Goal: Information Seeking & Learning: Learn about a topic

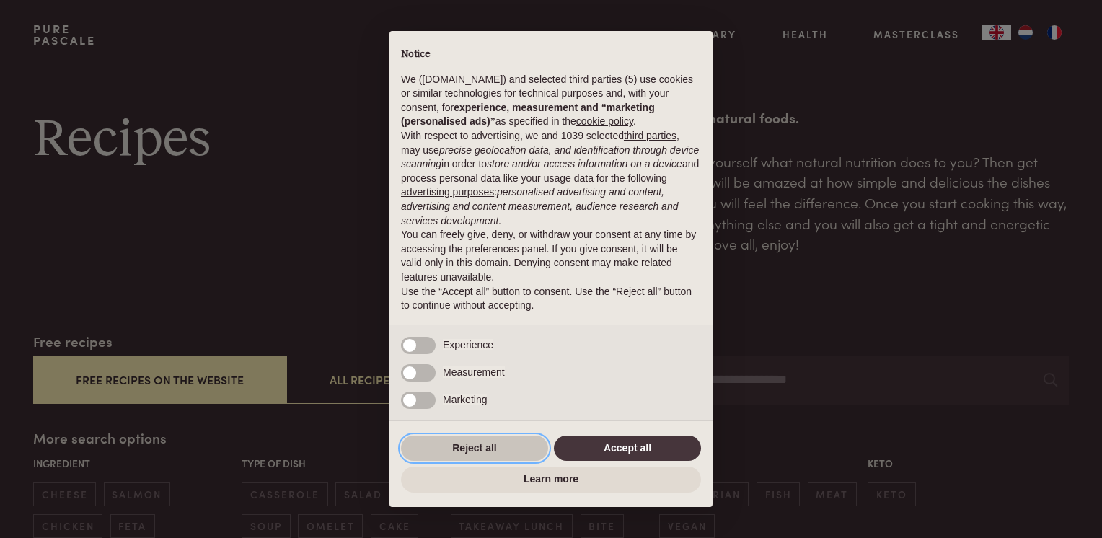
click at [481, 443] on button "Reject all" at bounding box center [474, 449] width 147 height 26
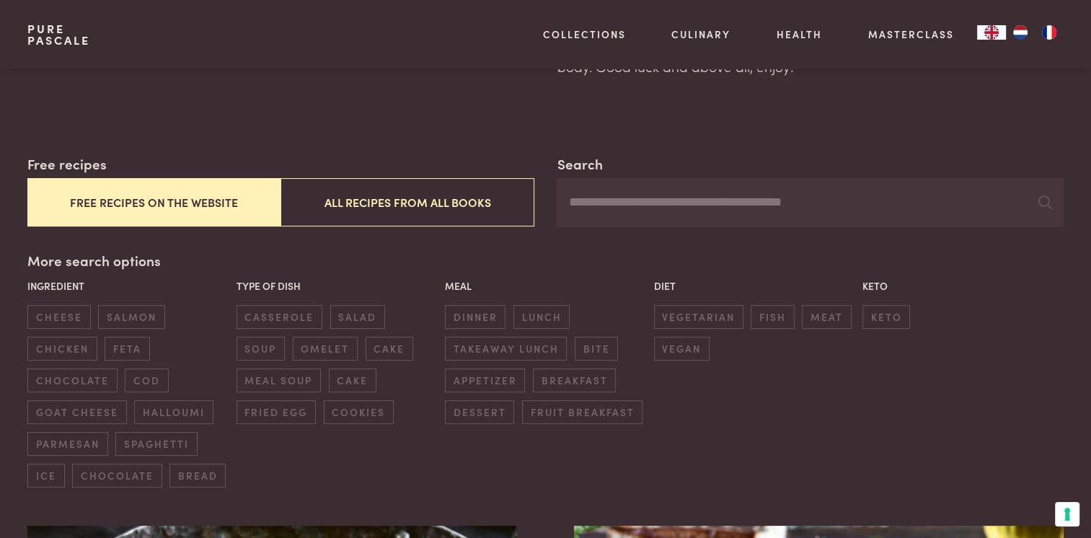
scroll to position [216, 0]
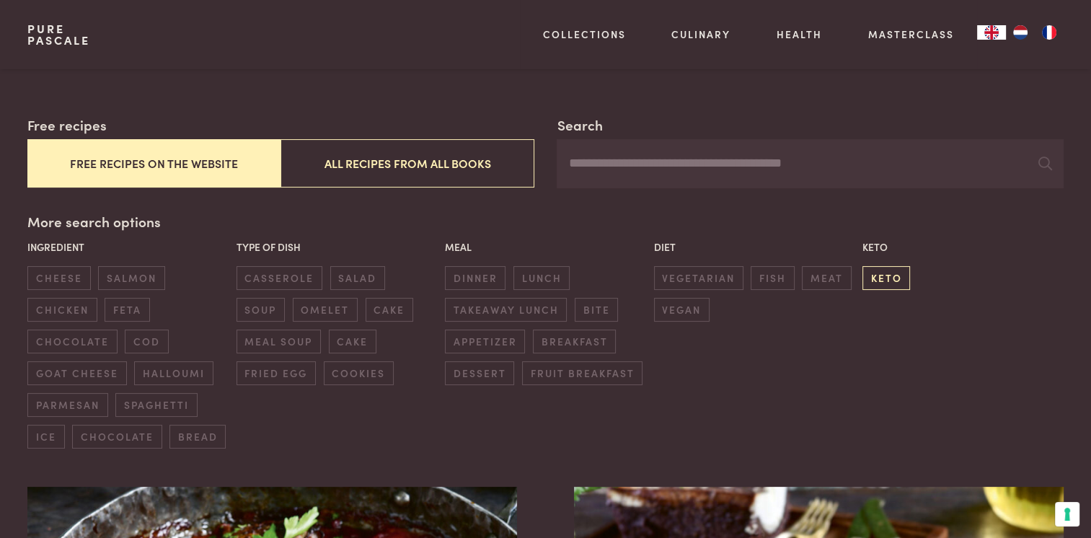
click at [873, 276] on span "keto" at bounding box center [887, 278] width 48 height 24
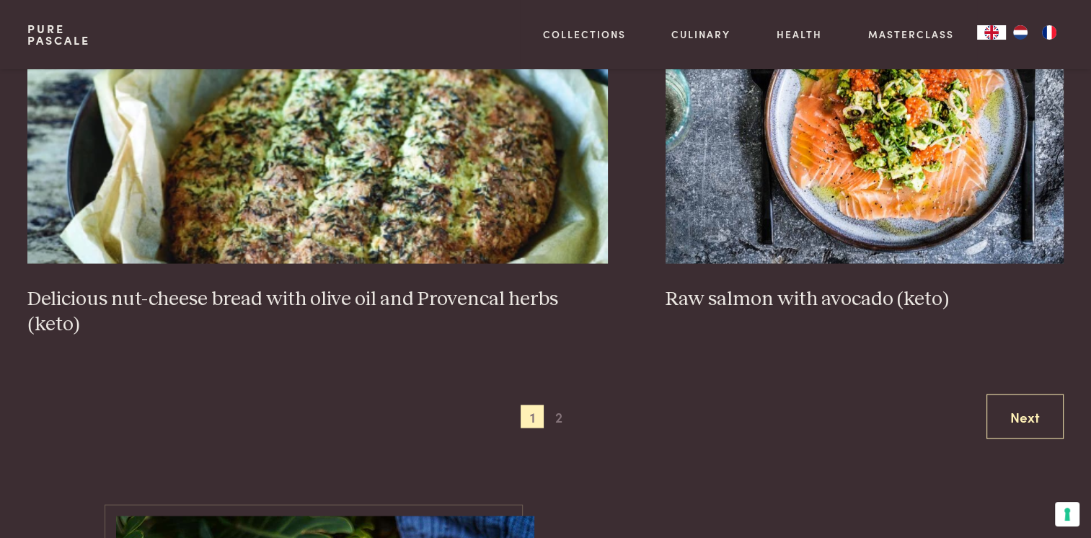
scroll to position [2856, 0]
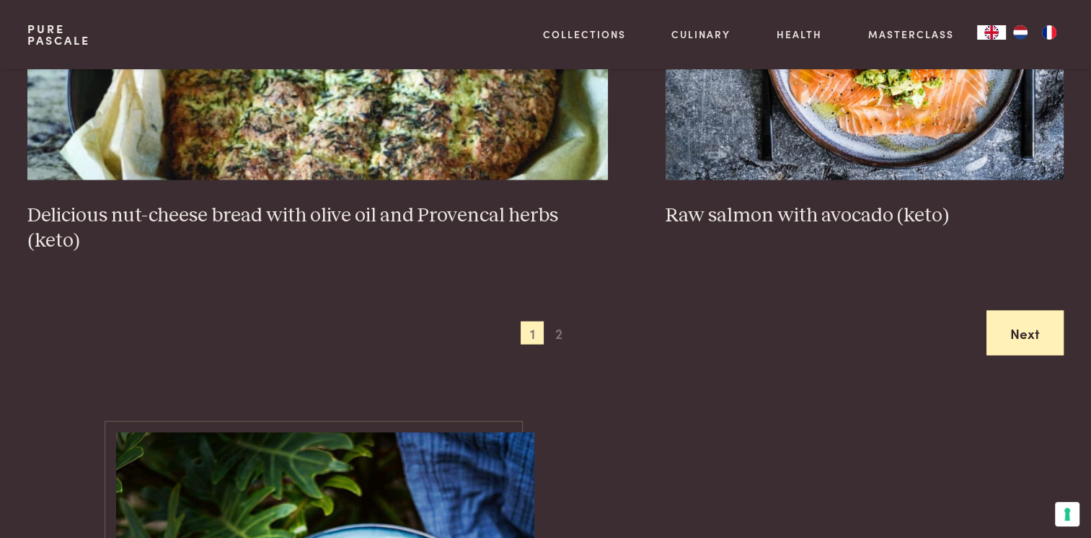
click at [1039, 311] on link "Next" at bounding box center [1025, 333] width 77 height 45
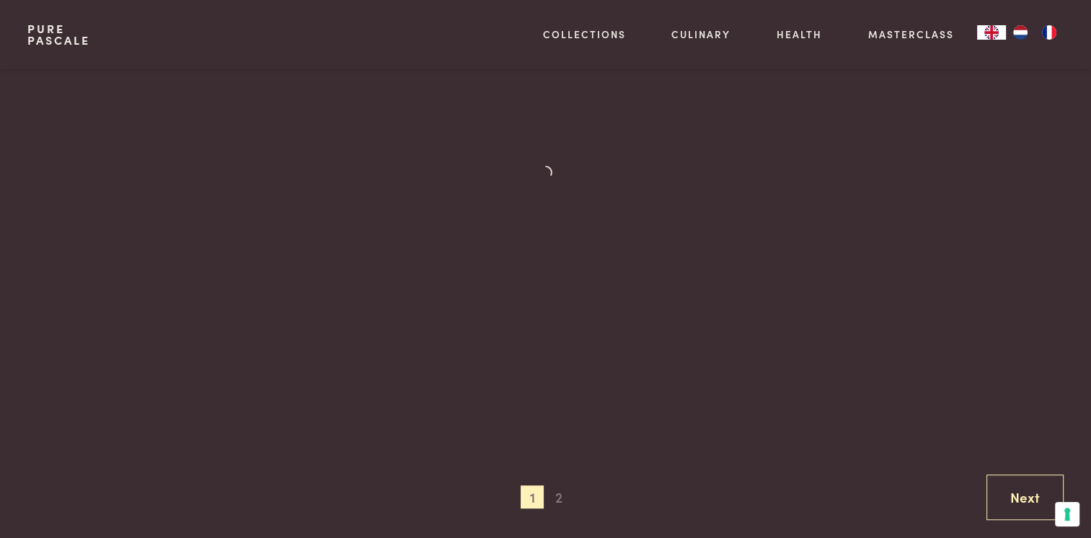
scroll to position [764, 0]
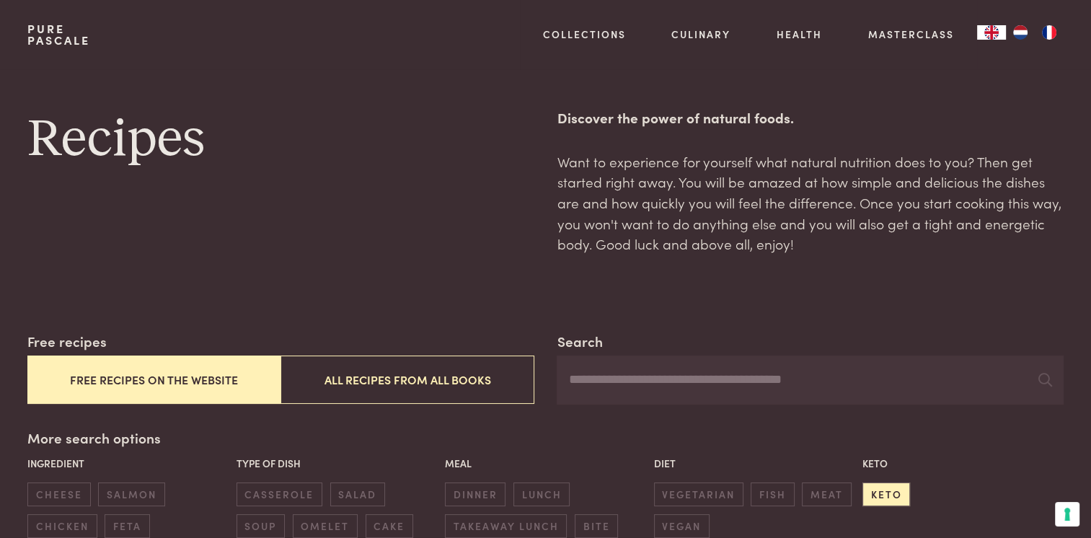
click at [1019, 33] on img "NL" at bounding box center [1020, 32] width 17 height 14
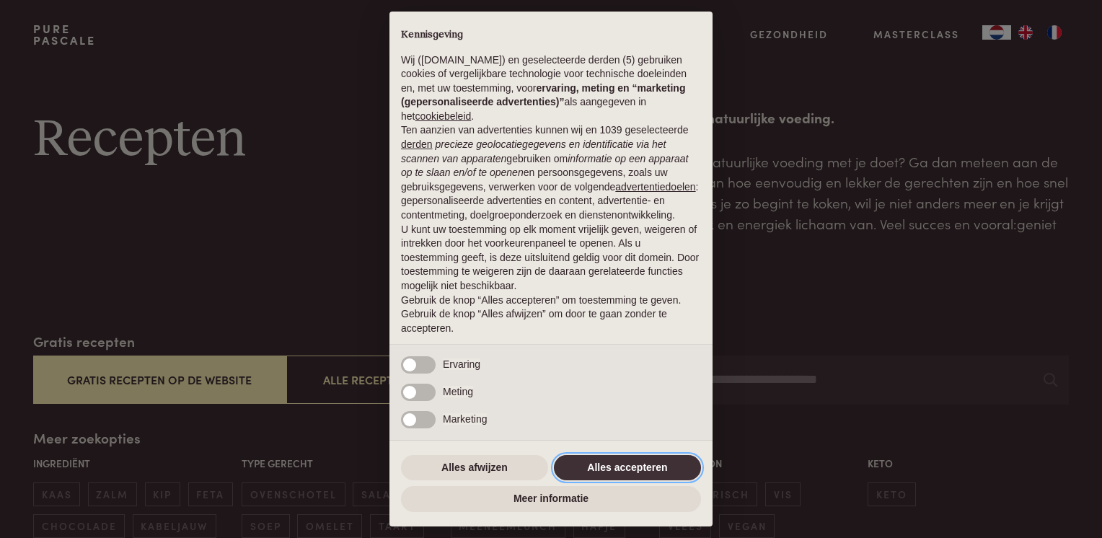
click at [601, 470] on button "Alles accepteren" at bounding box center [627, 468] width 147 height 26
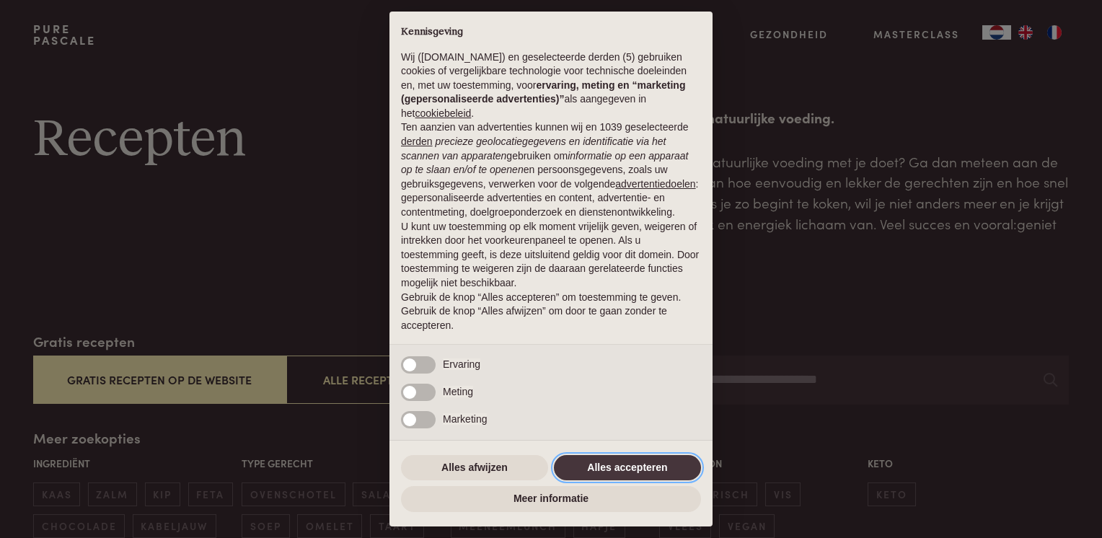
scroll to position [17, 0]
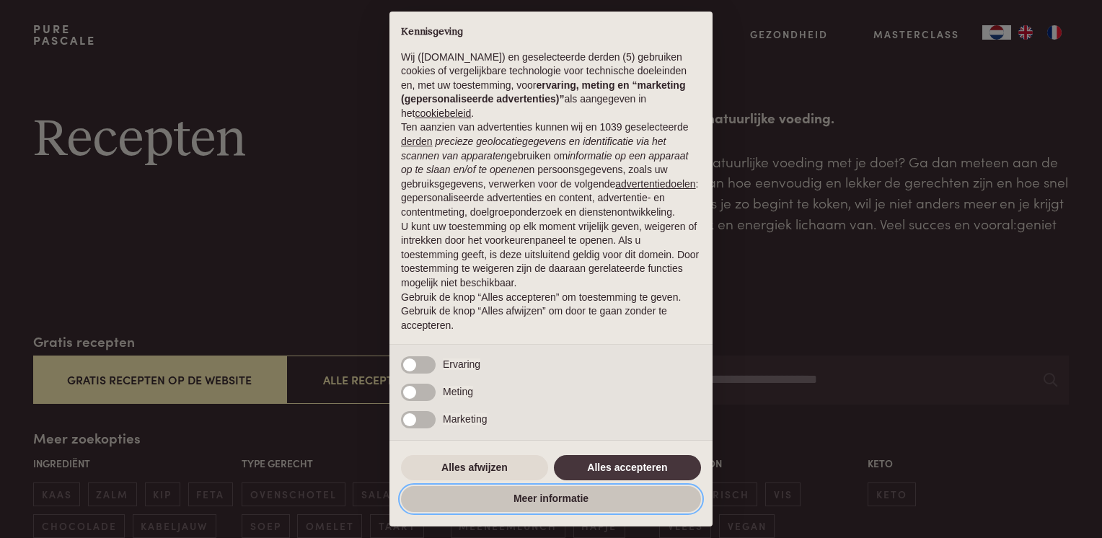
click at [562, 502] on button "Meer informatie" at bounding box center [551, 499] width 300 height 26
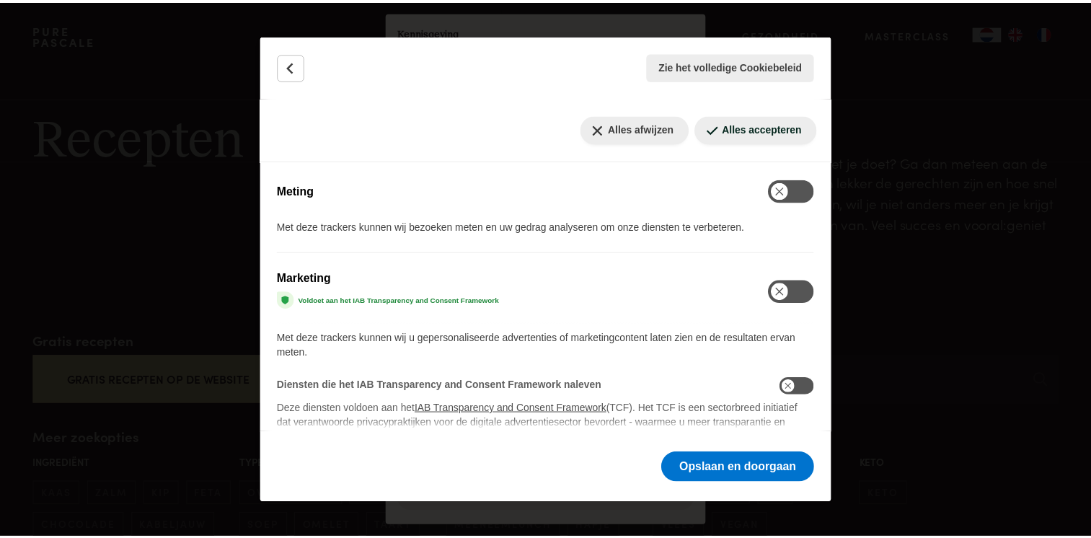
scroll to position [649, 0]
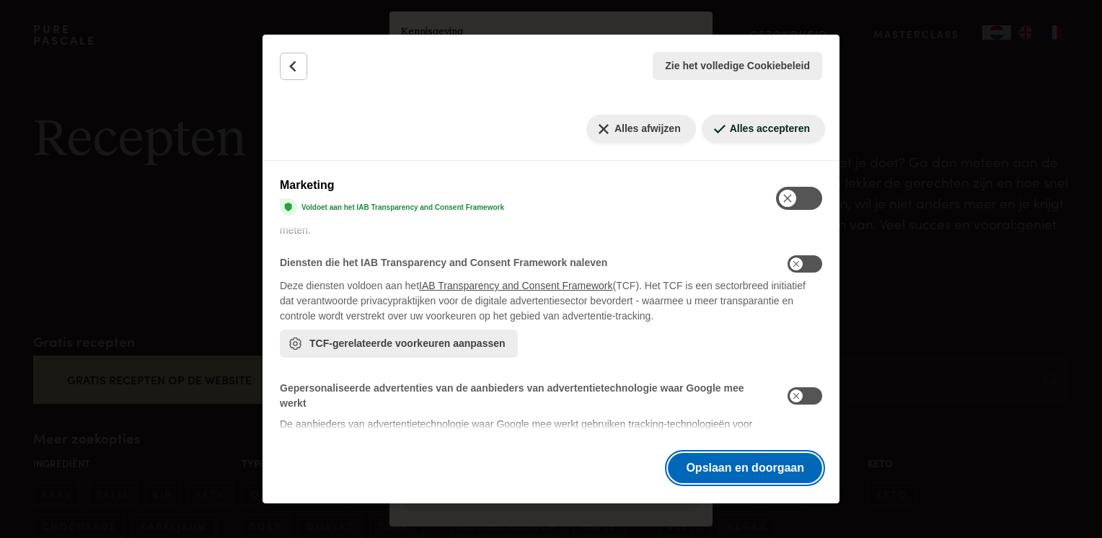
click at [707, 472] on button "Opslaan en doorgaan" at bounding box center [745, 468] width 154 height 30
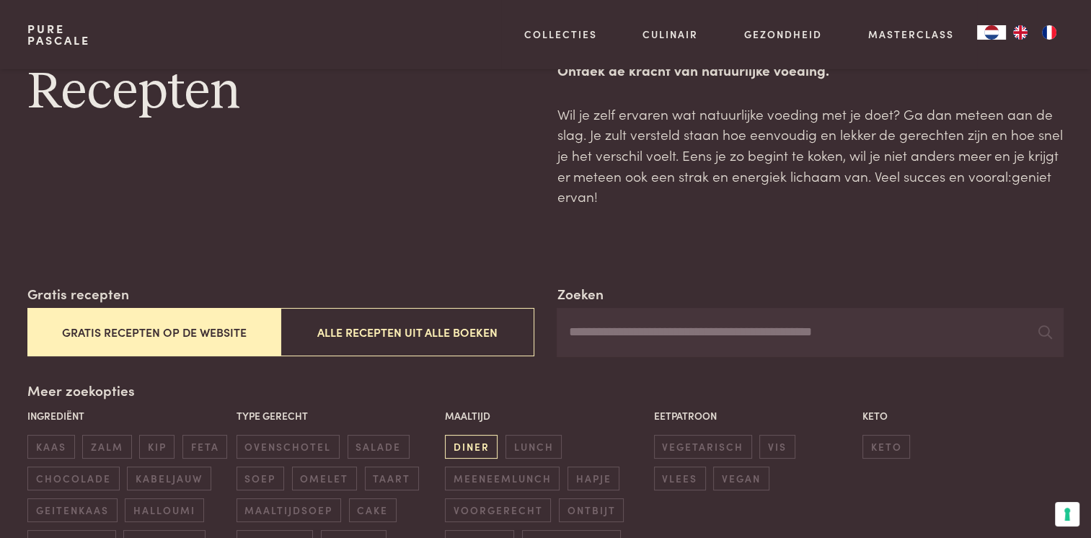
scroll to position [144, 0]
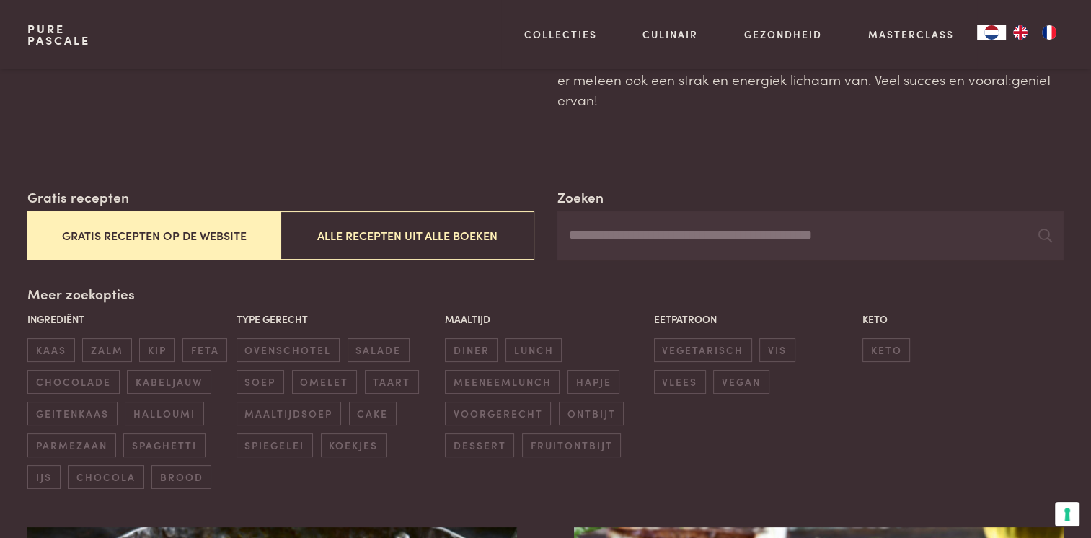
click at [128, 234] on button "Gratis recepten op de website" at bounding box center [153, 235] width 253 height 48
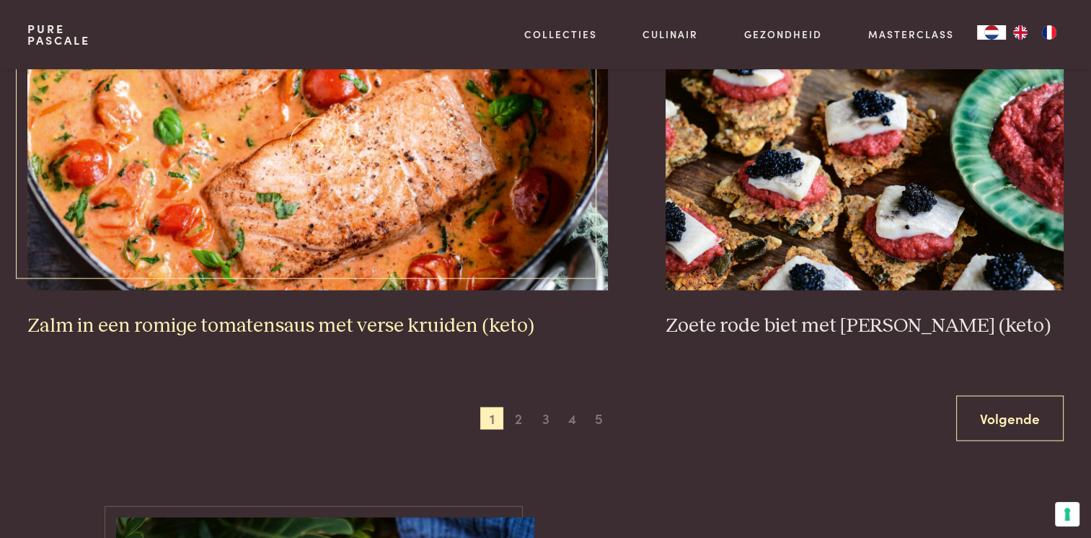
scroll to position [2712, 0]
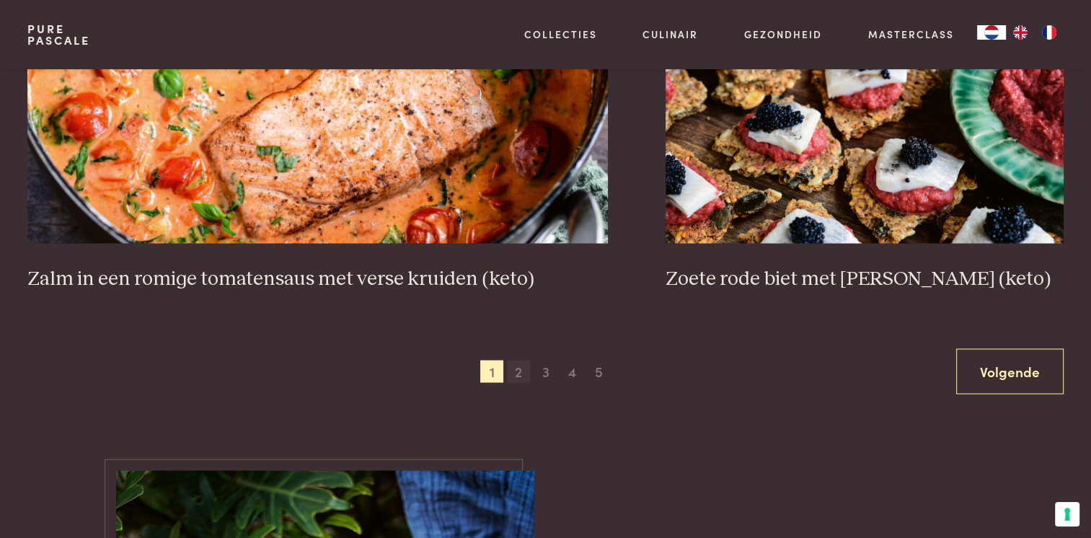
click at [521, 369] on span "2" at bounding box center [518, 371] width 23 height 23
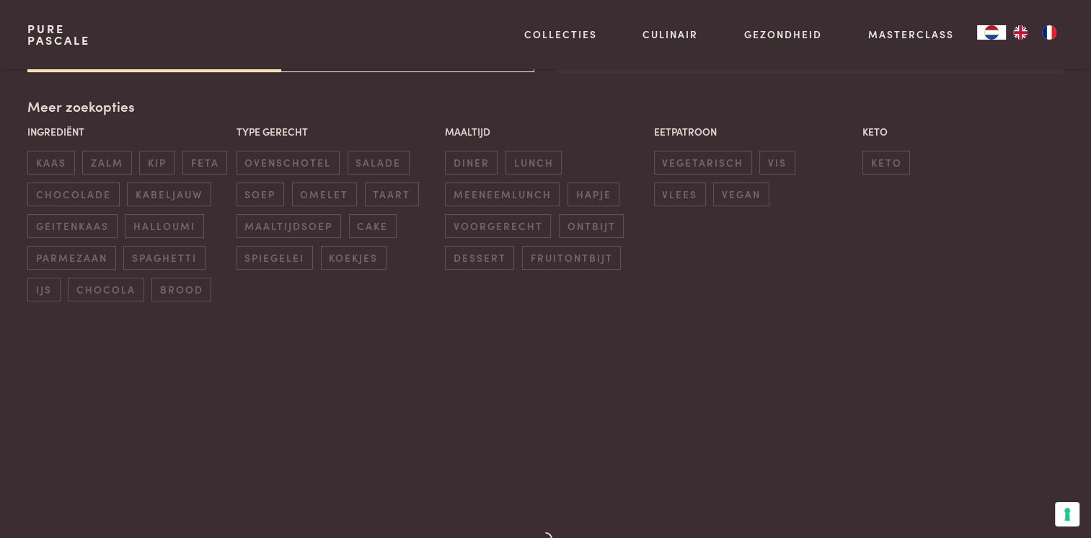
scroll to position [331, 0]
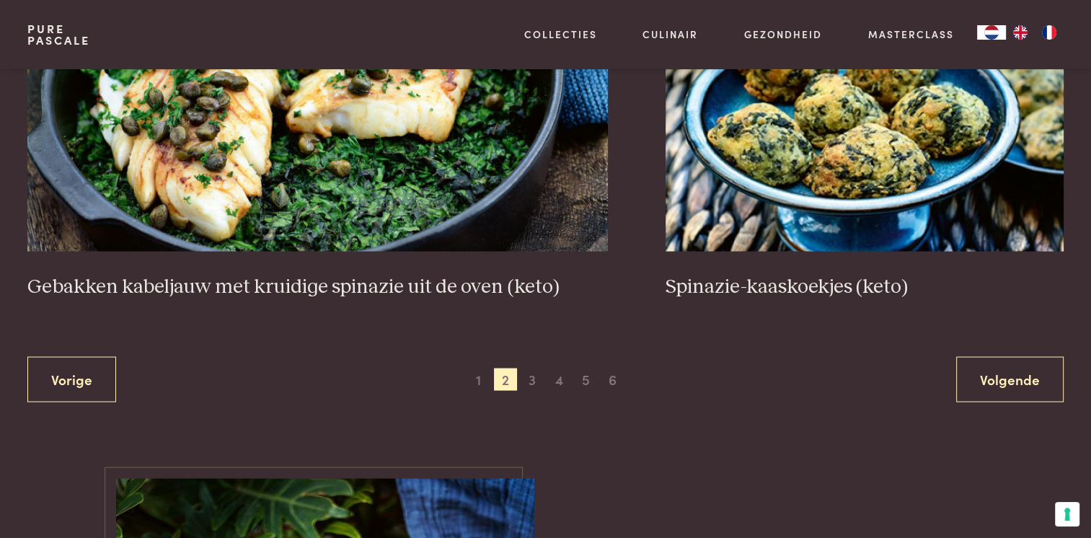
scroll to position [2712, 0]
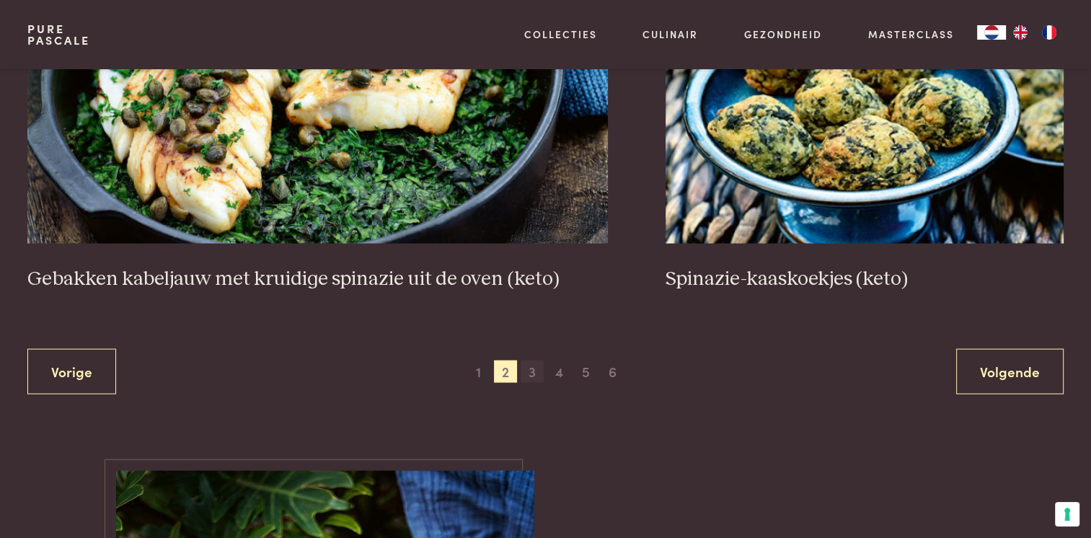
click at [532, 366] on span "3" at bounding box center [532, 371] width 23 height 23
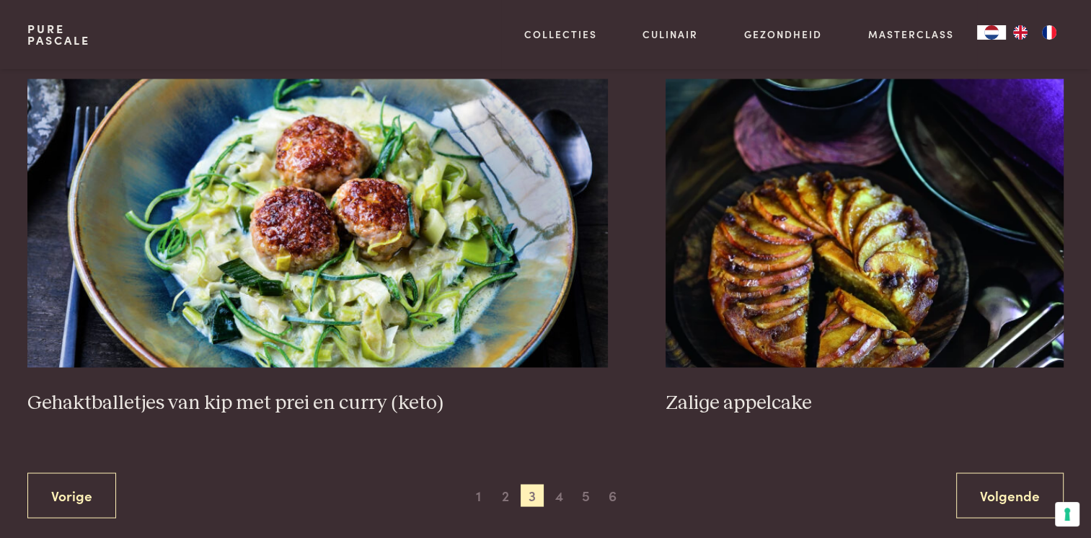
scroll to position [2639, 0]
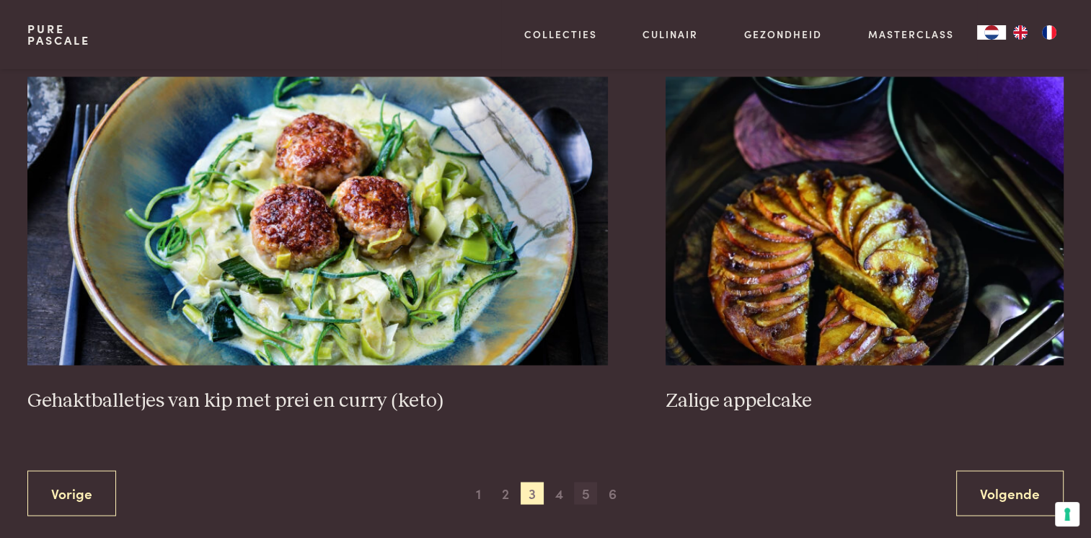
click at [583, 496] on span "5" at bounding box center [585, 493] width 23 height 23
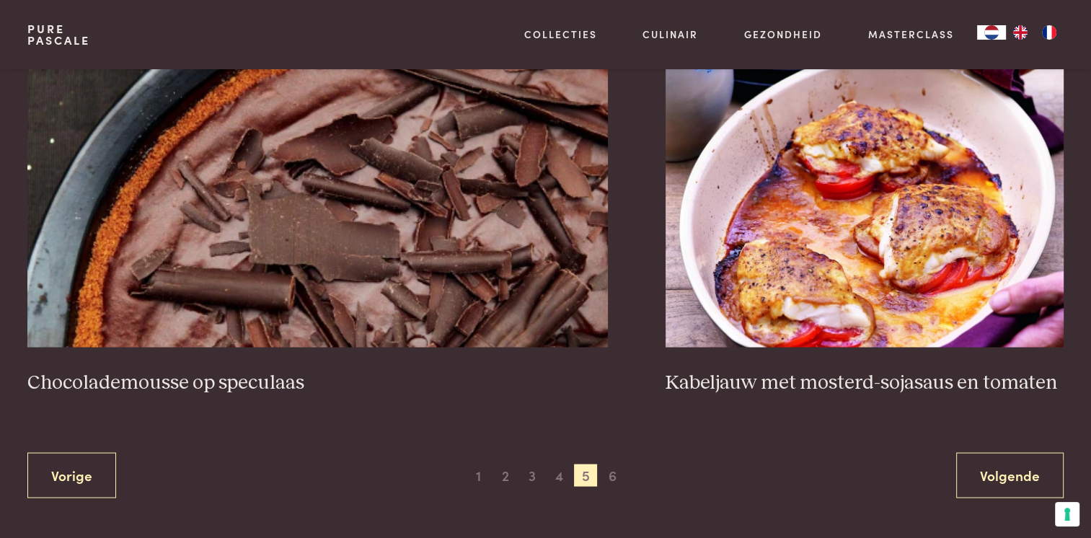
scroll to position [2712, 0]
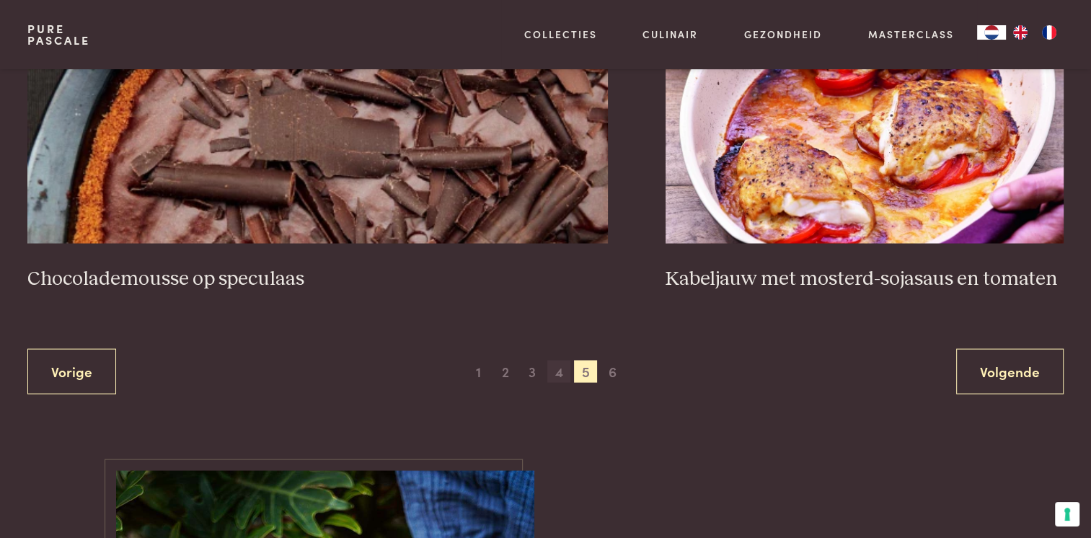
click at [563, 369] on span "4" at bounding box center [558, 371] width 23 height 23
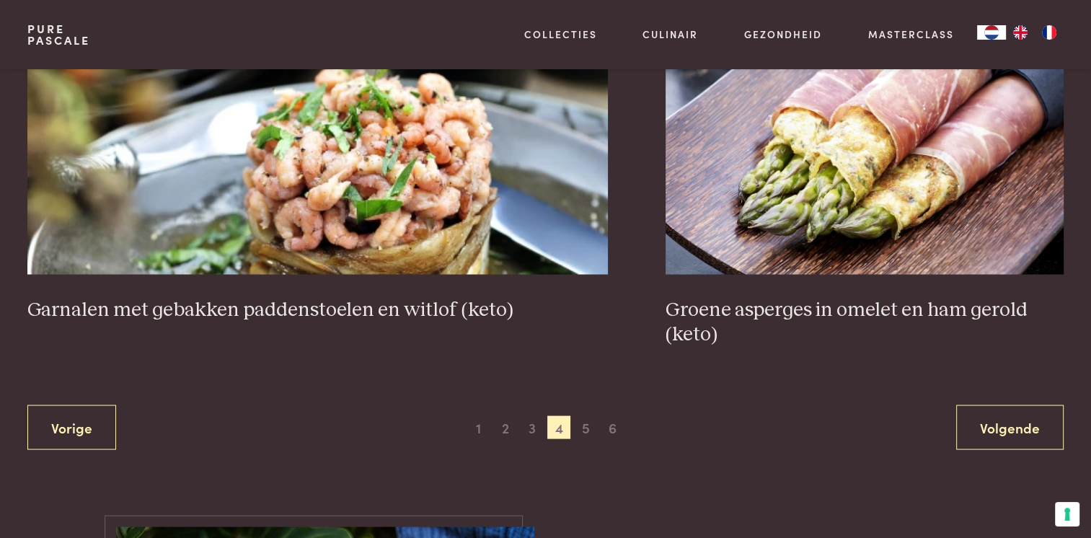
scroll to position [2712, 0]
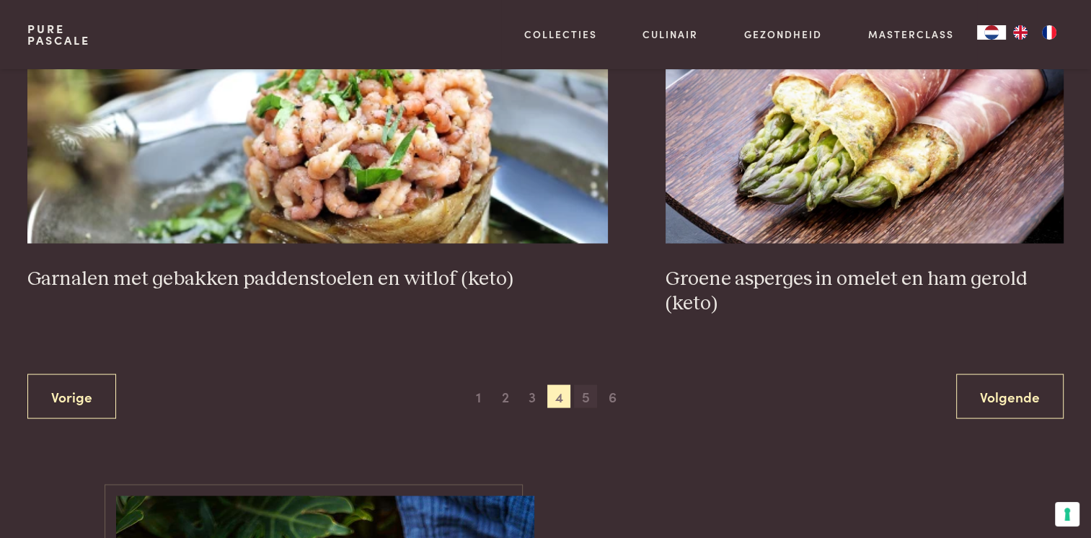
click at [589, 394] on span "5" at bounding box center [585, 395] width 23 height 23
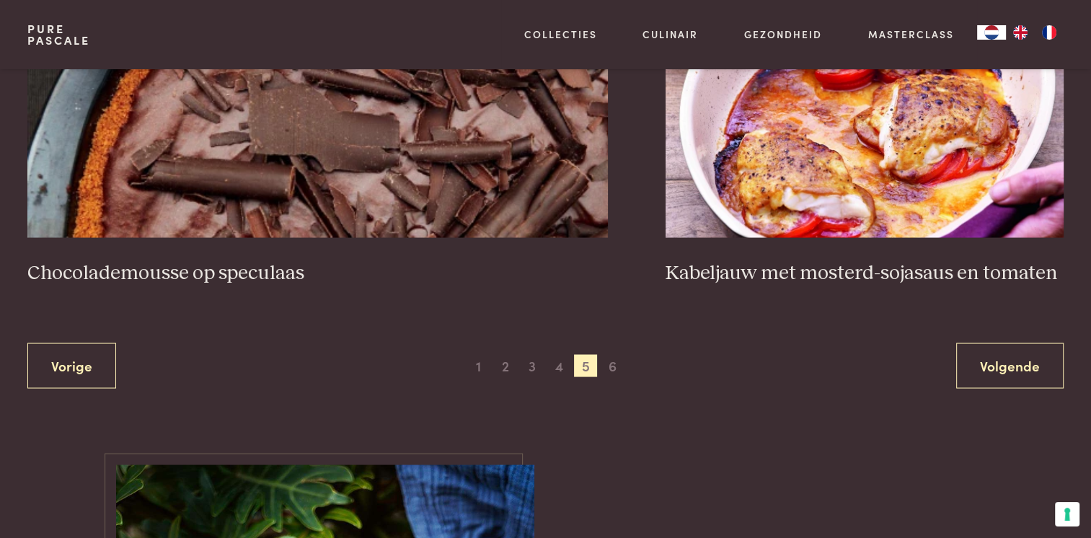
scroll to position [2712, 0]
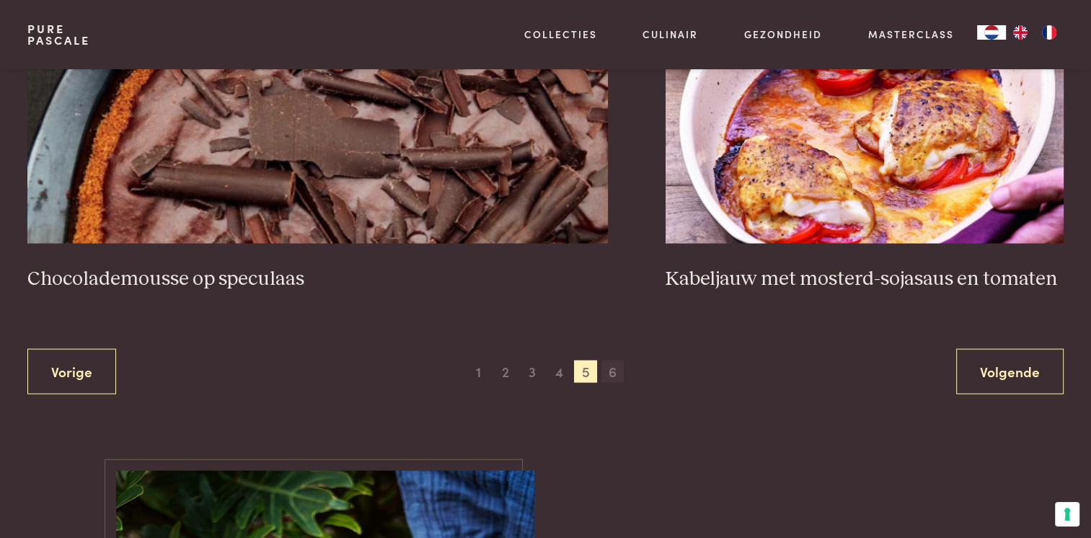
click at [615, 368] on span "6" at bounding box center [613, 371] width 23 height 23
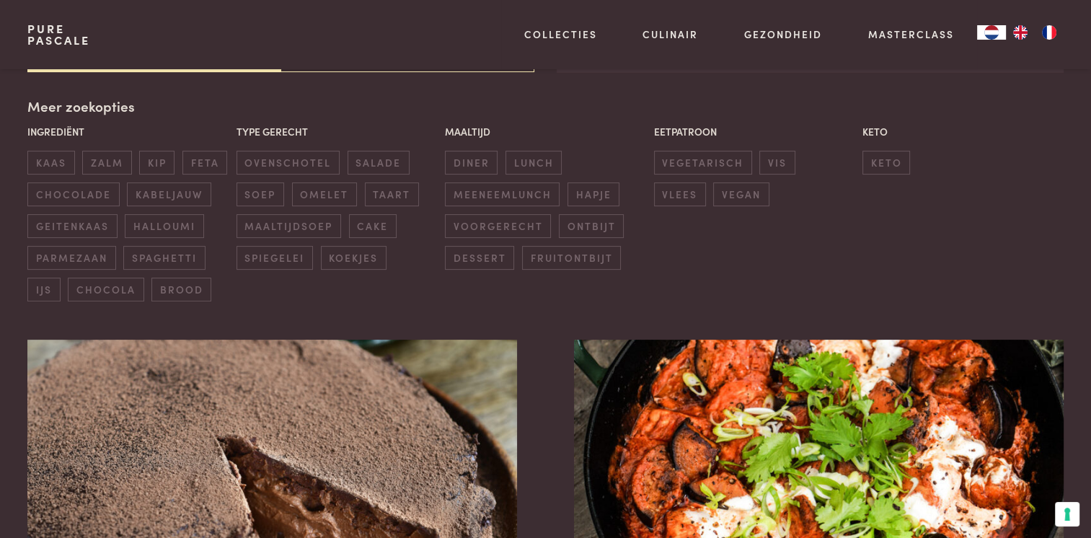
scroll to position [331, 0]
click at [703, 165] on span "vegetarisch" at bounding box center [703, 163] width 98 height 24
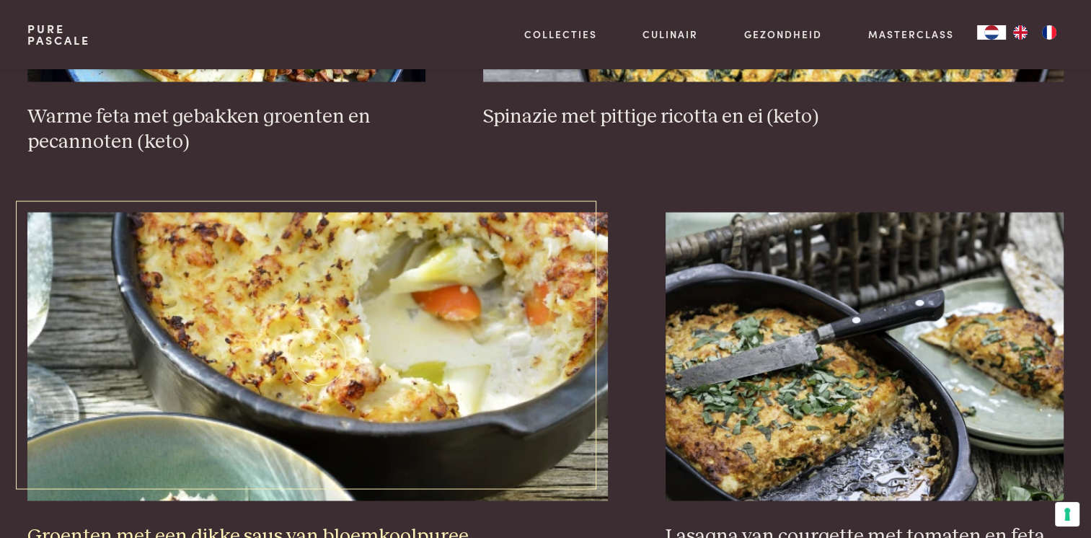
scroll to position [2567, 0]
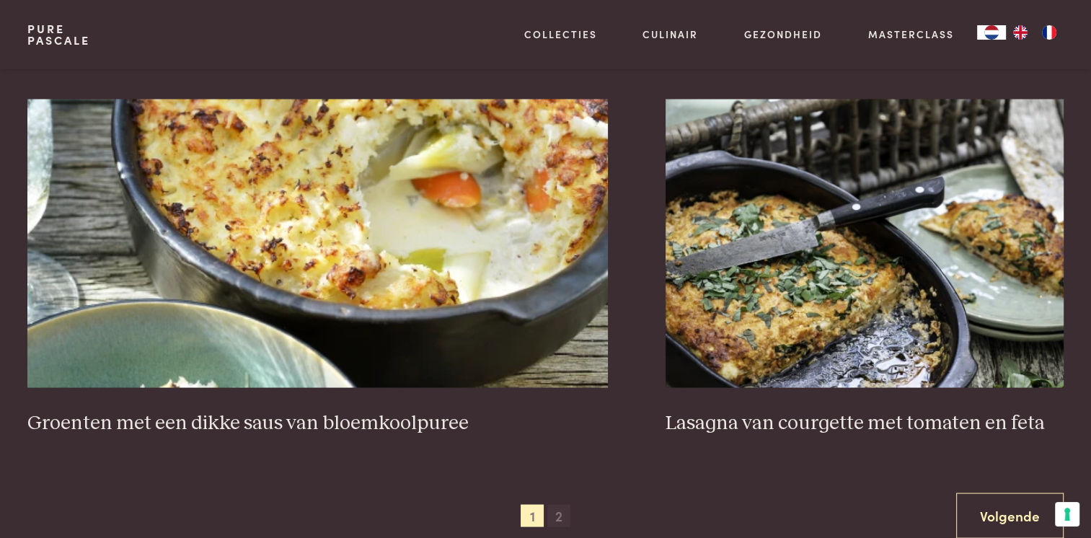
click at [557, 512] on span "2" at bounding box center [558, 515] width 23 height 23
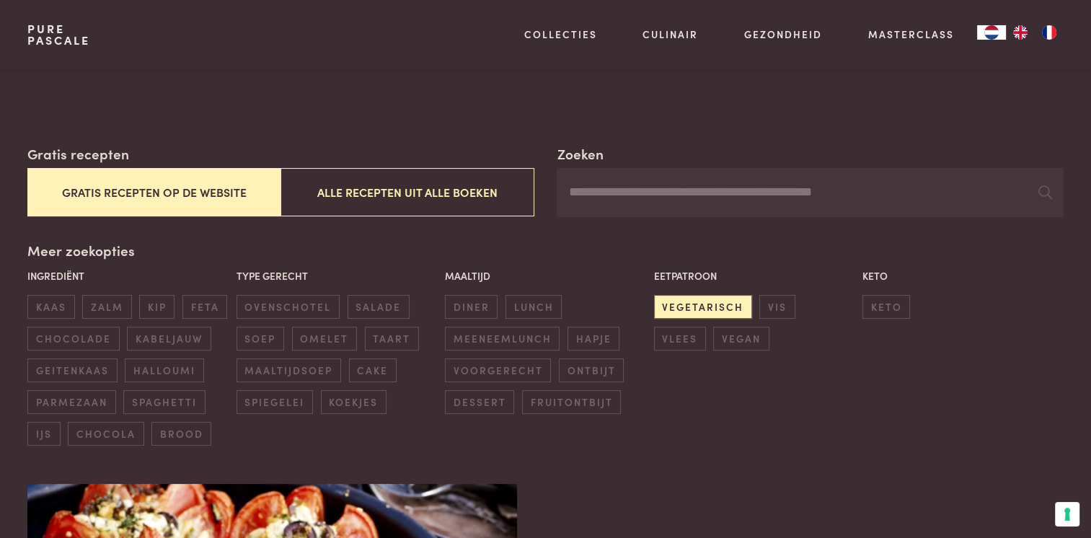
scroll to position [187, 0]
click at [580, 369] on span "ontbijt" at bounding box center [591, 371] width 65 height 24
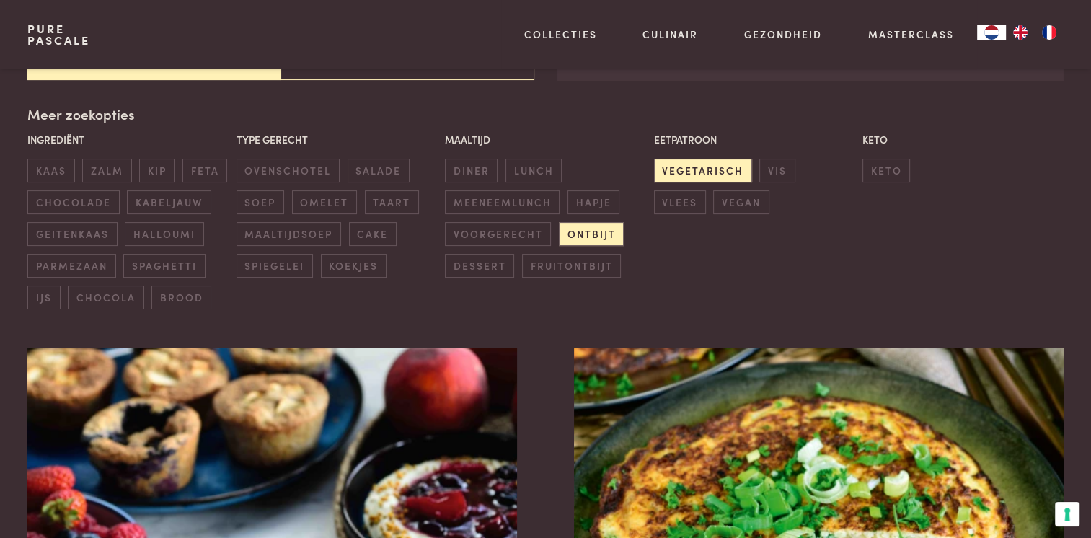
scroll to position [187, 0]
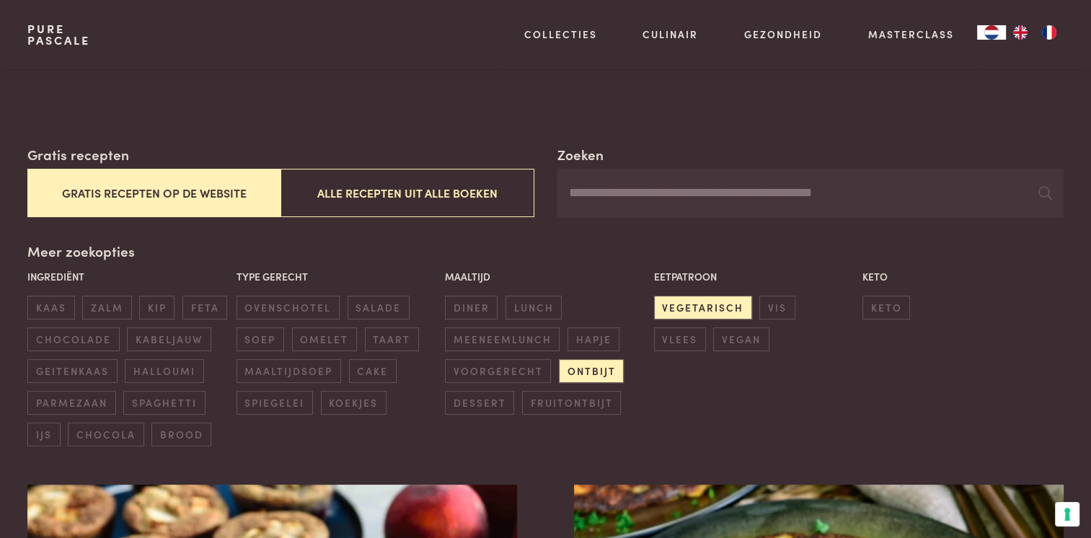
drag, startPoint x: 1063, startPoint y: 74, endPoint x: 1062, endPoint y: 64, distance: 9.4
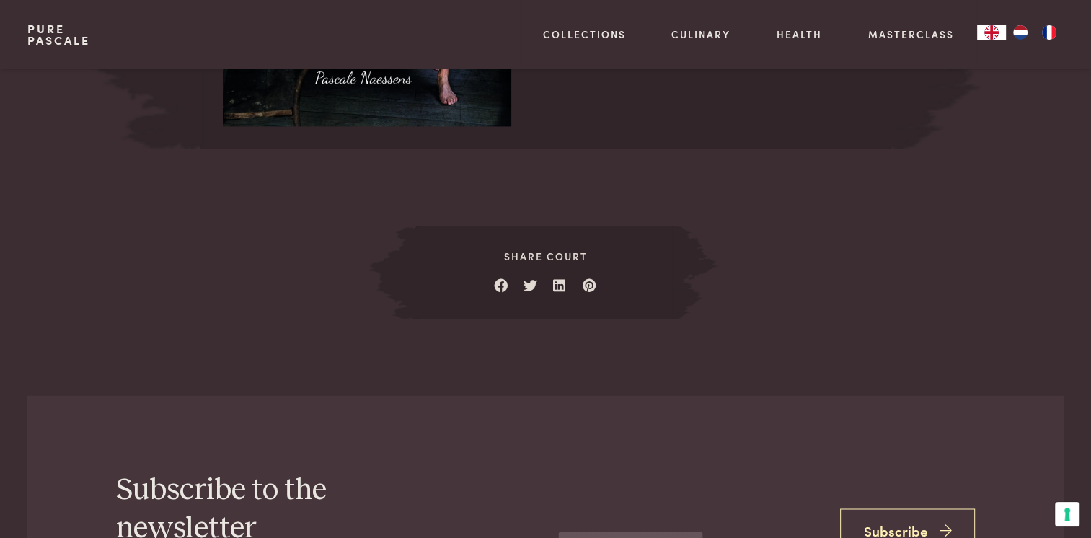
scroll to position [2236, 0]
